Goal: Find specific page/section: Find specific page/section

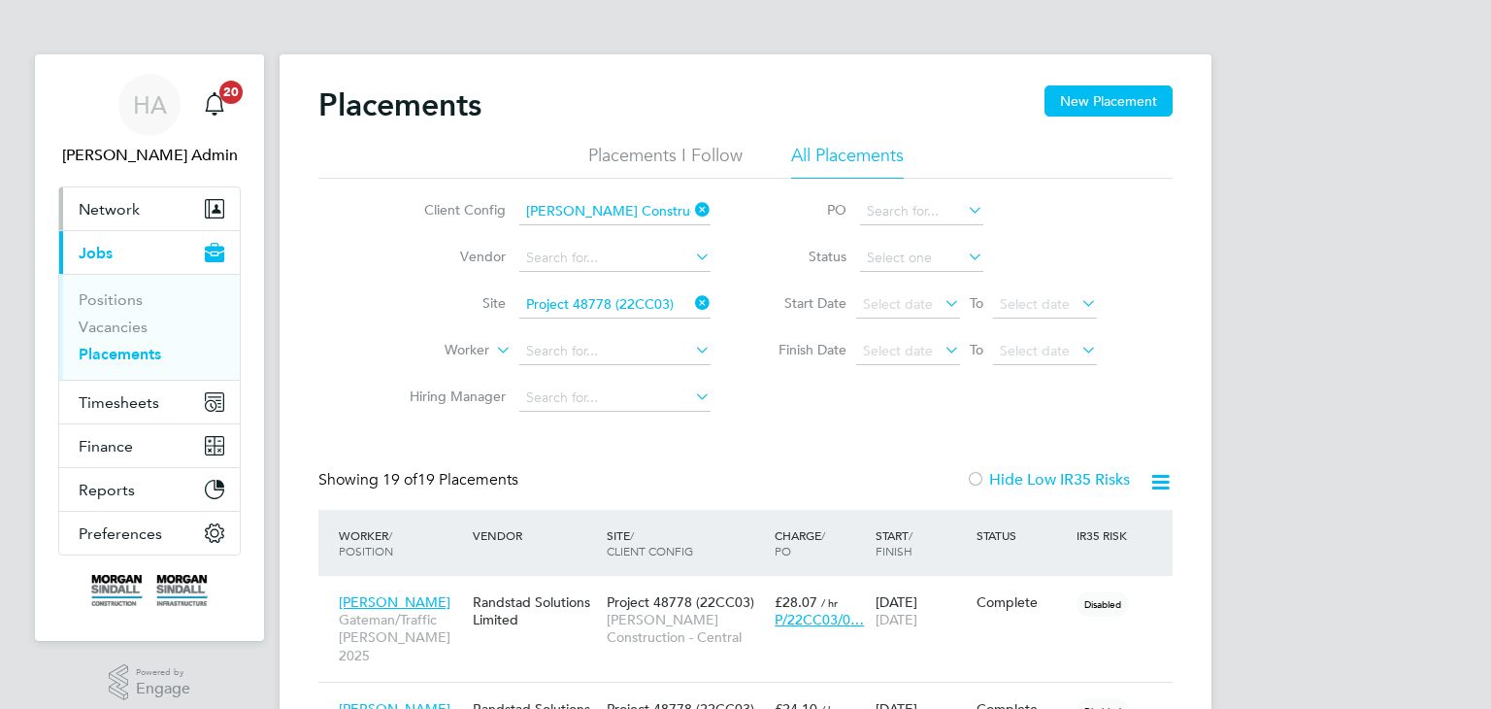
click at [127, 214] on span "Network" at bounding box center [109, 209] width 61 height 18
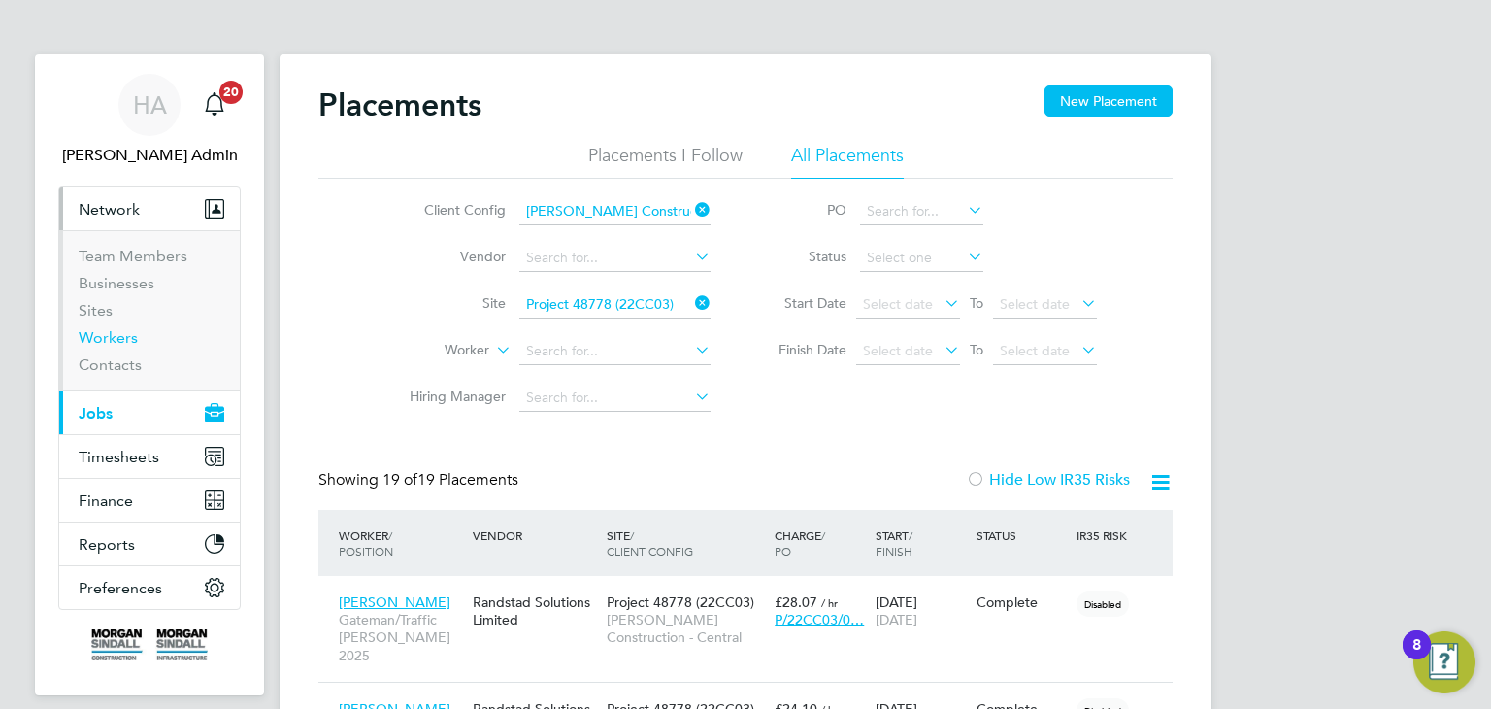
click at [104, 336] on link "Workers" at bounding box center [108, 337] width 59 height 18
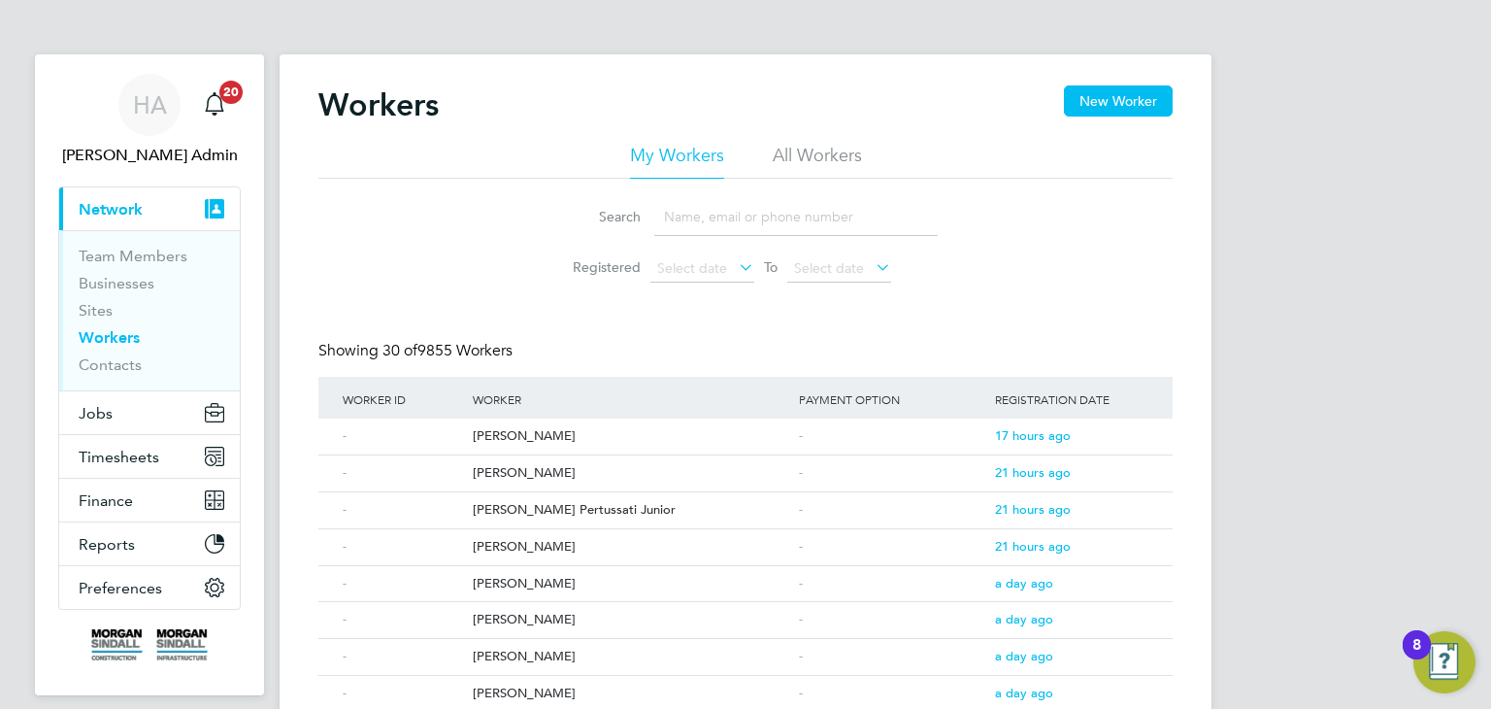
click at [687, 216] on input at bounding box center [796, 217] width 284 height 38
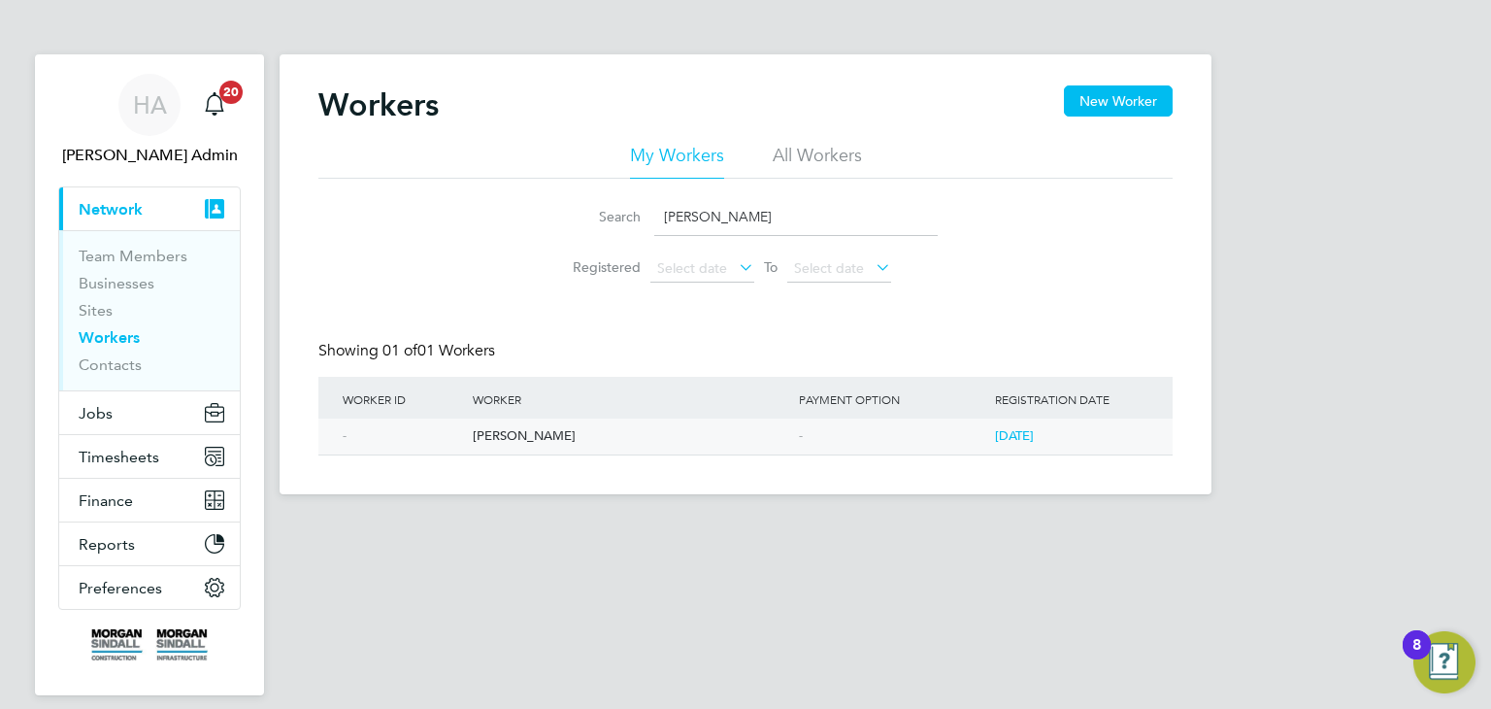
type input "paul carter"
click at [502, 439] on div "[PERSON_NAME]" at bounding box center [631, 436] width 326 height 36
